Goal: Information Seeking & Learning: Learn about a topic

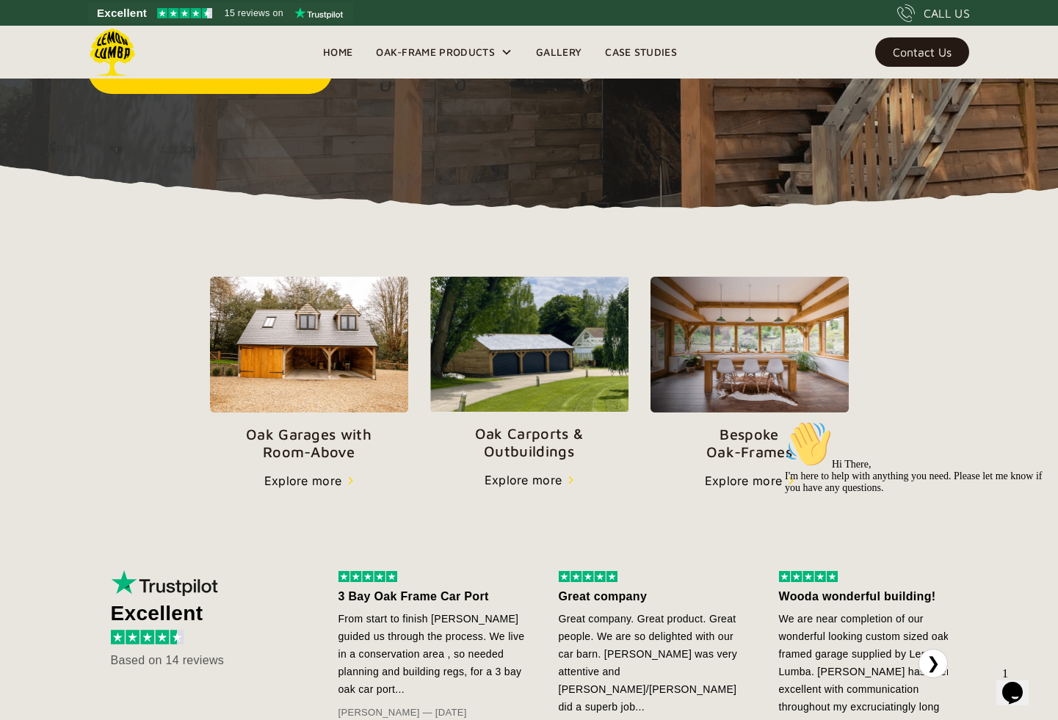
scroll to position [344, 0]
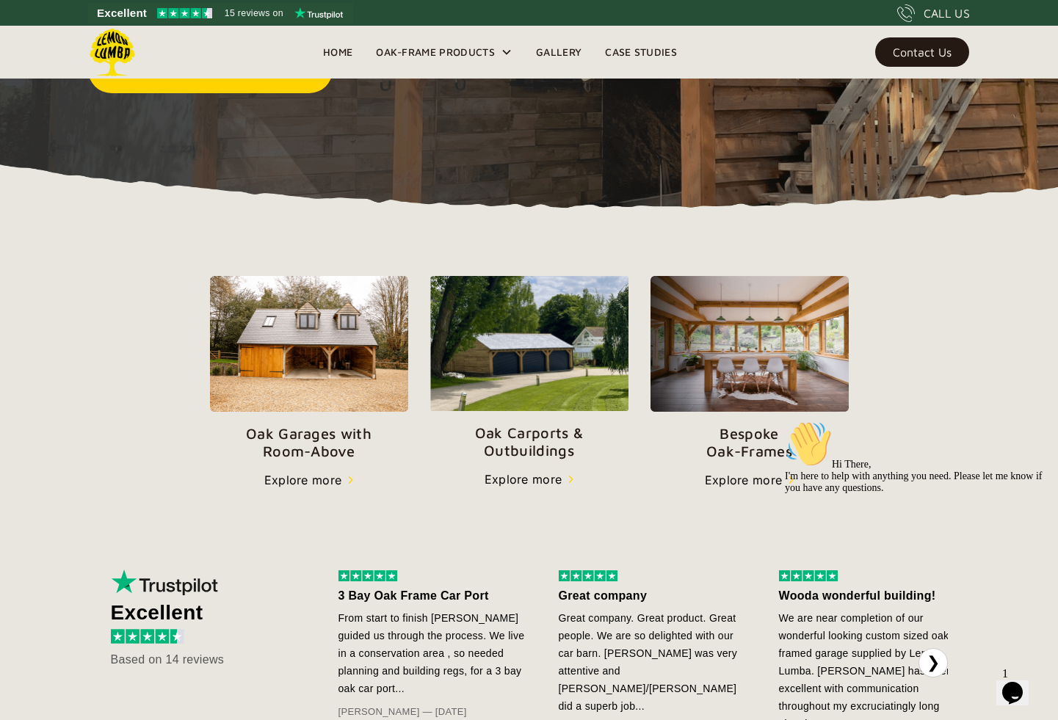
click at [529, 428] on p "Oak Carports & Outbuildings" at bounding box center [529, 441] width 198 height 35
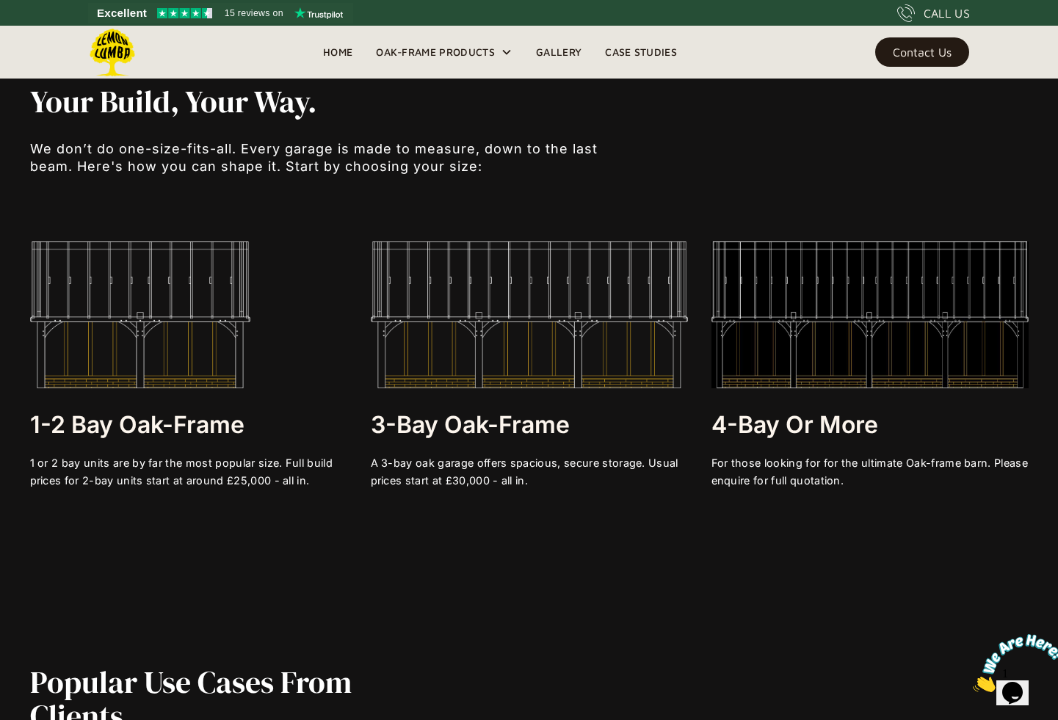
scroll to position [2840, 0]
click at [145, 430] on h3 "1-2 bay Oak-frame" at bounding box center [188, 424] width 317 height 29
